Goal: Transaction & Acquisition: Purchase product/service

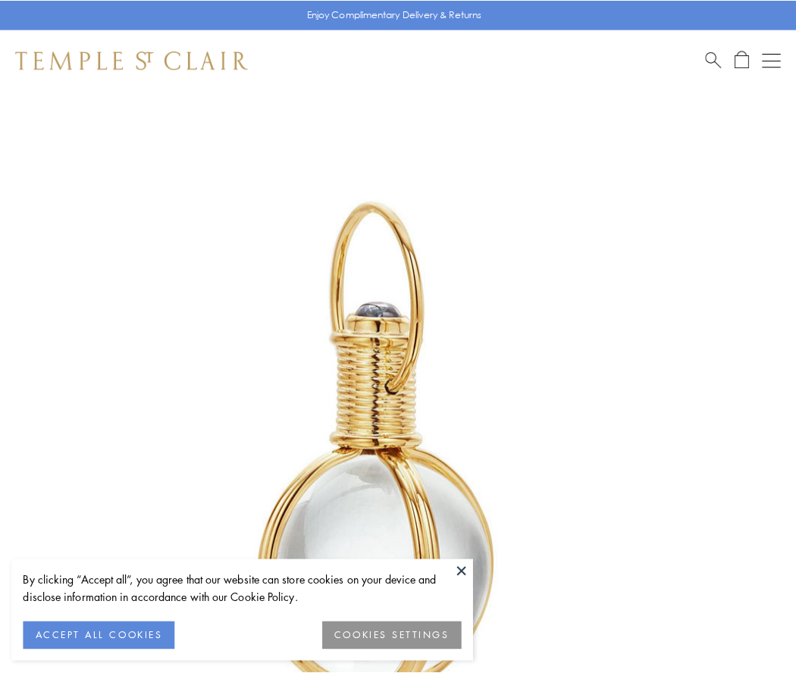
scroll to position [396, 0]
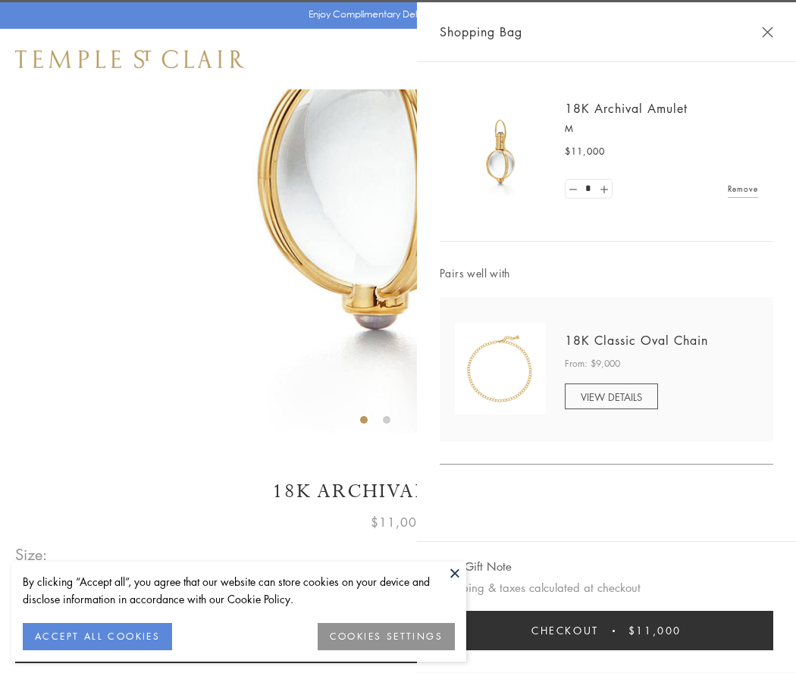
click at [606, 631] on button "Checkout $11,000" at bounding box center [607, 630] width 334 height 39
